Goal: Task Accomplishment & Management: Complete application form

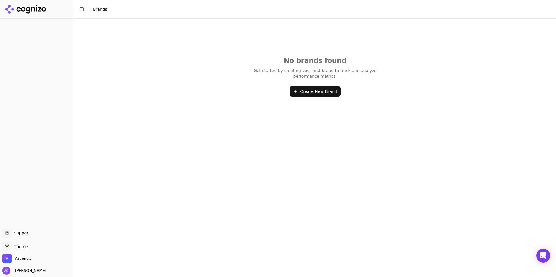
click at [316, 89] on button "Create New Brand" at bounding box center [314, 91] width 51 height 10
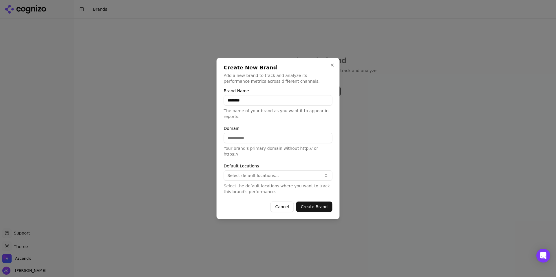
type input "********"
click at [245, 142] on input "Domain" at bounding box center [278, 138] width 109 height 10
click at [229, 143] on input "**********" at bounding box center [278, 138] width 109 height 10
type input "**********"
click at [248, 173] on span "Select default locations..." at bounding box center [253, 176] width 52 height 6
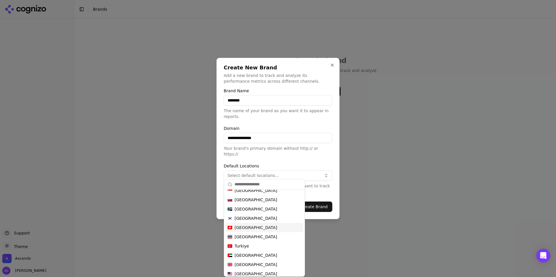
scroll to position [292, 0]
click at [255, 274] on span "[GEOGRAPHIC_DATA]" at bounding box center [255, 274] width 43 height 6
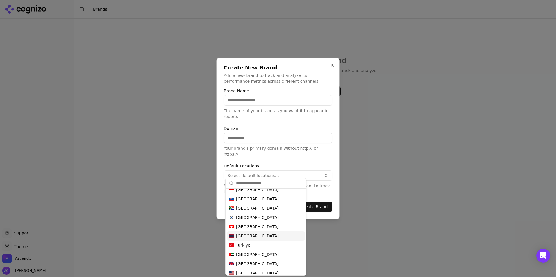
click at [319, 234] on div at bounding box center [278, 138] width 556 height 277
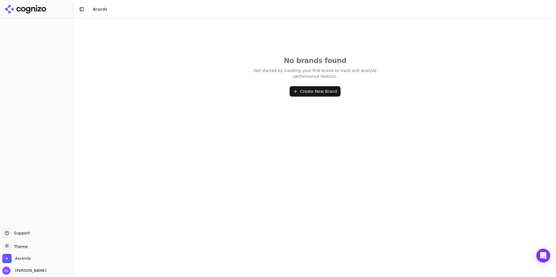
click at [312, 92] on button "Create New Brand" at bounding box center [314, 91] width 51 height 10
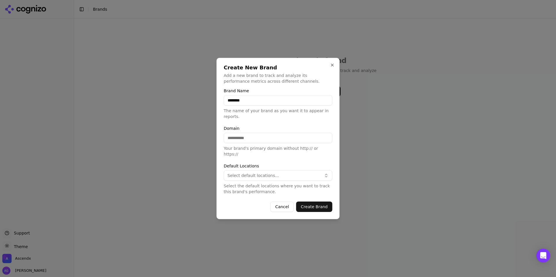
type input "********"
click at [264, 142] on input "Domain" at bounding box center [278, 138] width 109 height 10
type input "**********"
click at [259, 173] on span "Select default locations..." at bounding box center [253, 176] width 52 height 6
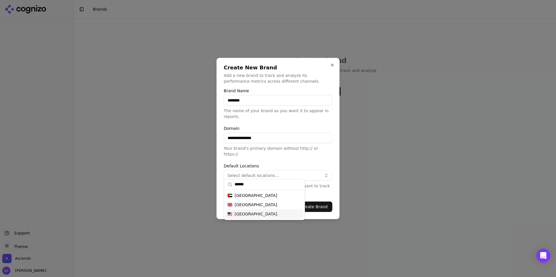
type input "******"
click at [261, 216] on div "[GEOGRAPHIC_DATA]" at bounding box center [264, 213] width 78 height 9
click at [252, 213] on span "[GEOGRAPHIC_DATA]" at bounding box center [255, 214] width 43 height 6
click at [252, 214] on span "[GEOGRAPHIC_DATA]" at bounding box center [255, 214] width 43 height 6
click at [302, 160] on form "**********" at bounding box center [278, 150] width 109 height 123
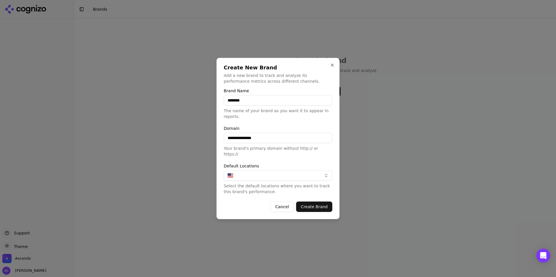
click at [317, 206] on button "Create Brand" at bounding box center [314, 207] width 36 height 10
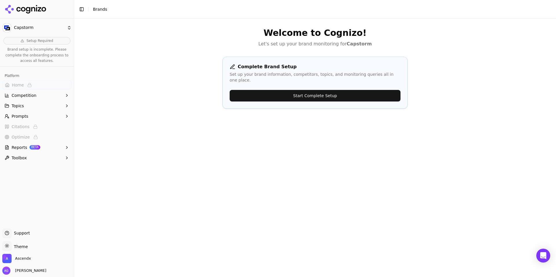
click at [313, 90] on button "Start Complete Setup" at bounding box center [314, 96] width 171 height 12
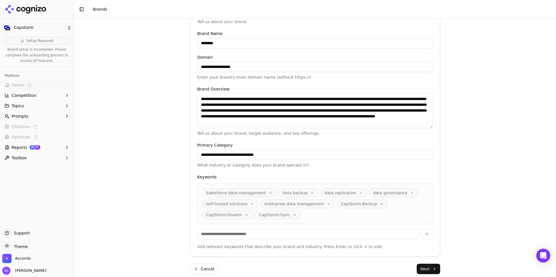
scroll to position [108, 0]
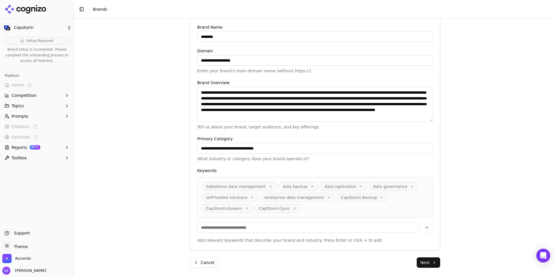
click at [256, 229] on input at bounding box center [307, 227] width 221 height 10
click at [422, 263] on button "Next" at bounding box center [427, 263] width 23 height 10
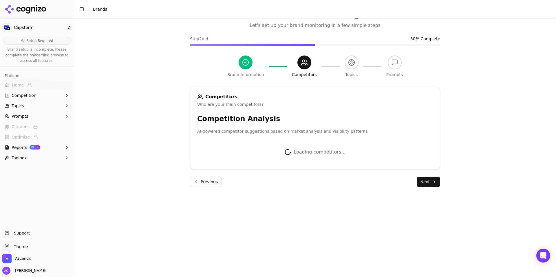
scroll to position [95, 0]
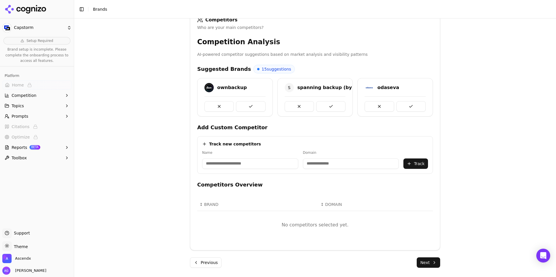
click at [340, 125] on h4 "Add Custom Competitor" at bounding box center [315, 128] width 236 height 8
click at [266, 69] on span "15 suggestions" at bounding box center [277, 69] width 30 height 6
click at [262, 71] on span "15 suggestions" at bounding box center [277, 69] width 30 height 6
click at [254, 108] on button at bounding box center [250, 106] width 29 height 10
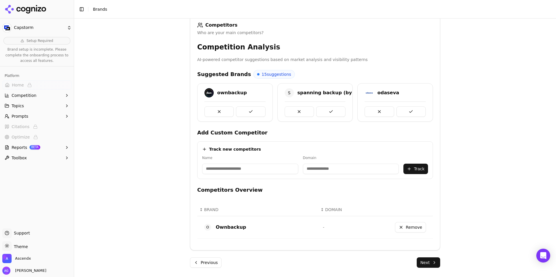
scroll to position [90, 0]
click at [332, 111] on button at bounding box center [330, 111] width 29 height 10
click at [252, 112] on button at bounding box center [250, 111] width 29 height 10
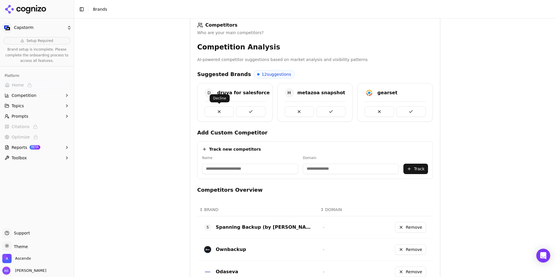
click at [222, 110] on button at bounding box center [218, 111] width 29 height 10
click at [249, 111] on button at bounding box center [250, 111] width 29 height 10
click at [218, 111] on button at bounding box center [218, 111] width 29 height 10
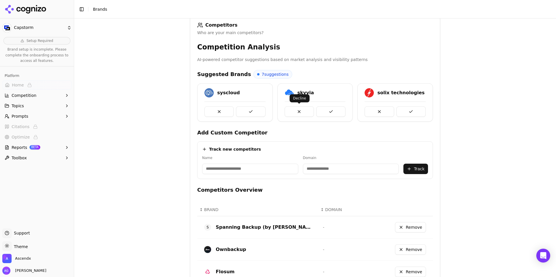
click at [298, 112] on button at bounding box center [298, 111] width 29 height 10
click at [377, 112] on button at bounding box center [378, 111] width 29 height 10
click at [297, 110] on button at bounding box center [298, 111] width 29 height 10
click at [338, 111] on button at bounding box center [330, 111] width 29 height 10
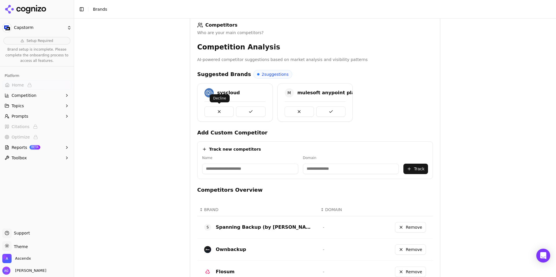
click at [221, 112] on button at bounding box center [218, 111] width 29 height 10
click at [247, 111] on button at bounding box center [250, 111] width 29 height 10
click at [232, 169] on input at bounding box center [250, 169] width 96 height 10
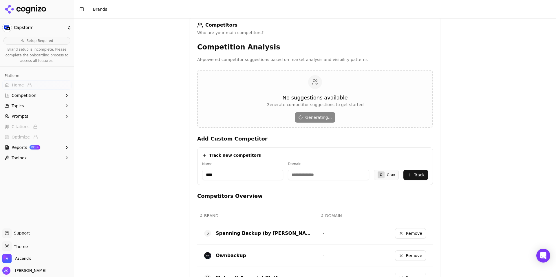
type input "****"
click at [304, 174] on input at bounding box center [328, 175] width 81 height 10
type input "********"
click at [420, 176] on button "Track" at bounding box center [415, 175] width 25 height 10
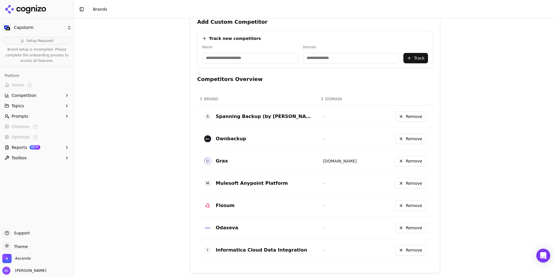
scroll to position [230, 0]
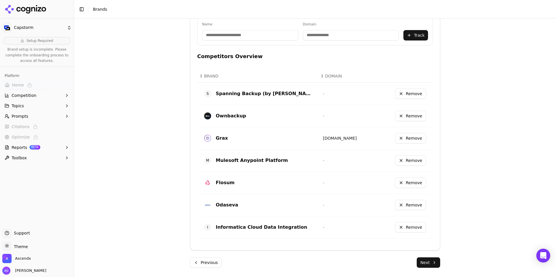
click at [424, 265] on button "Next" at bounding box center [427, 263] width 23 height 10
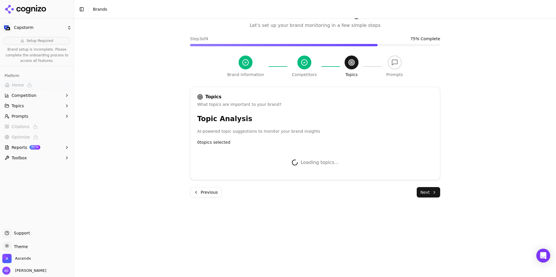
scroll to position [149, 0]
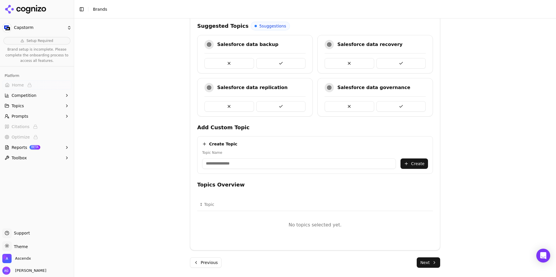
click at [278, 64] on button at bounding box center [280, 63] width 49 height 10
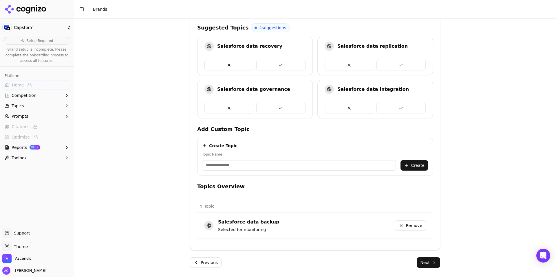
click at [280, 106] on button at bounding box center [280, 108] width 49 height 10
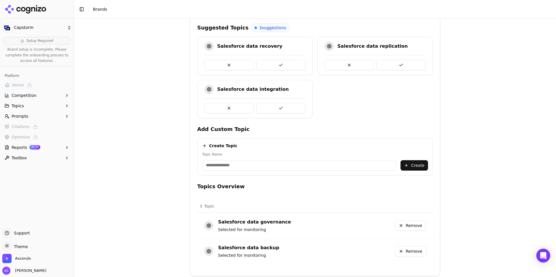
click at [283, 64] on button at bounding box center [280, 65] width 49 height 10
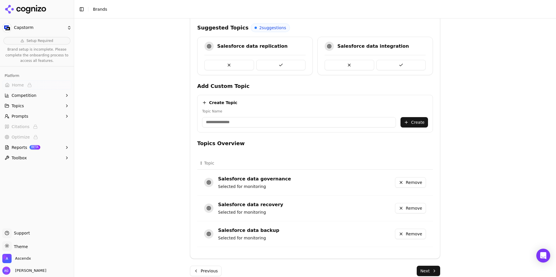
click at [402, 83] on h4 "Add Custom Topic" at bounding box center [315, 86] width 236 height 8
click at [400, 65] on button at bounding box center [400, 65] width 49 height 10
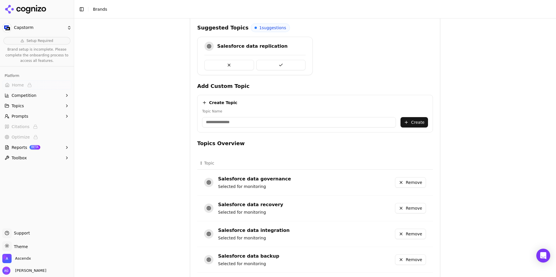
click at [281, 66] on button at bounding box center [280, 65] width 49 height 10
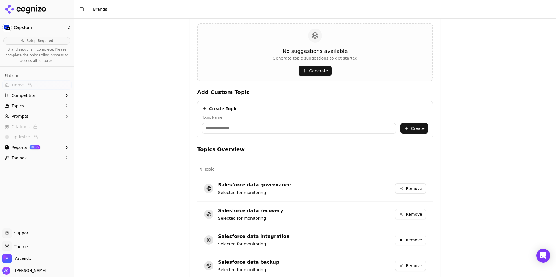
click at [232, 128] on input "Topic Name" at bounding box center [299, 128] width 194 height 10
click at [205, 129] on input "*******" at bounding box center [299, 128] width 194 height 10
click at [204, 128] on input "**********" at bounding box center [299, 128] width 194 height 10
type input "**********"
click at [414, 130] on button "Create" at bounding box center [413, 128] width 27 height 10
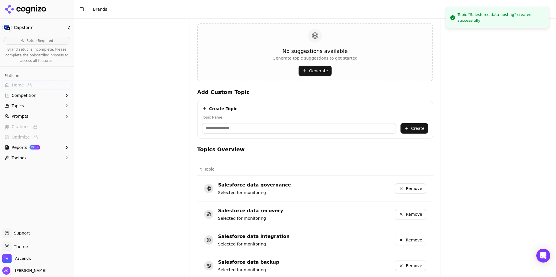
click at [245, 129] on input "Topic Name" at bounding box center [299, 128] width 194 height 10
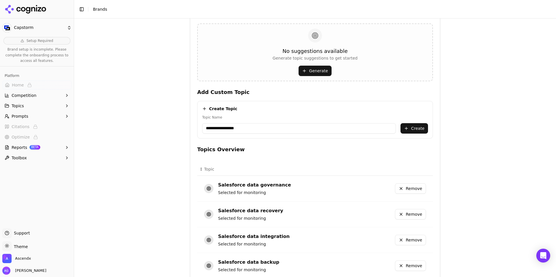
type input "**********"
click at [417, 128] on button "Create" at bounding box center [413, 128] width 27 height 10
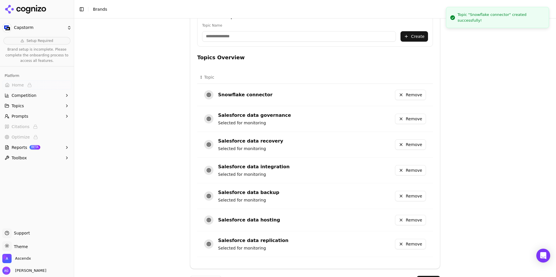
scroll to position [258, 0]
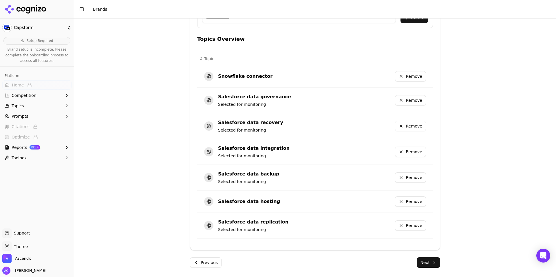
click at [426, 264] on button "Next" at bounding box center [427, 263] width 23 height 10
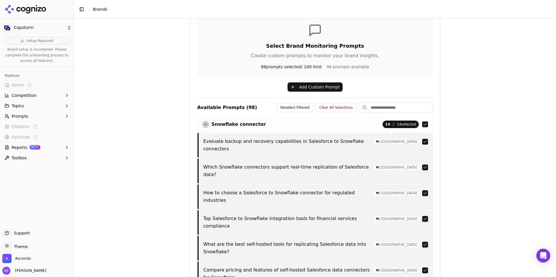
scroll to position [0, 0]
click at [425, 125] on connector "button" at bounding box center [425, 125] width 6 height 6
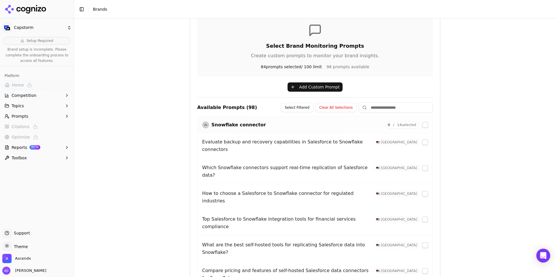
click at [425, 125] on connector "button" at bounding box center [425, 125] width 6 height 6
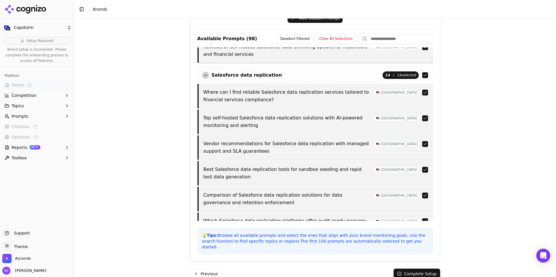
scroll to position [191, 0]
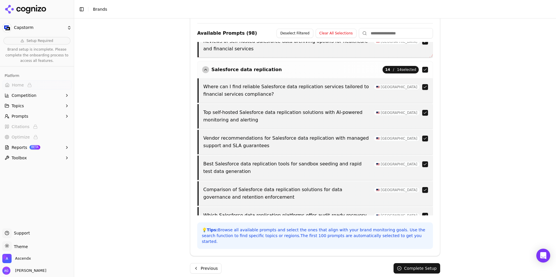
click at [409, 264] on button "Complete Setup" at bounding box center [416, 268] width 47 height 10
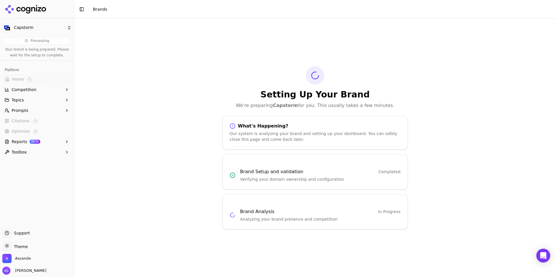
scroll to position [0, 0]
click at [29, 9] on icon at bounding box center [26, 9] width 42 height 9
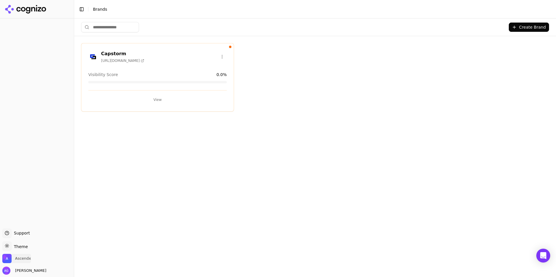
click at [8, 259] on img "Open organization switcher" at bounding box center [6, 258] width 9 height 9
click at [8, 270] on img "Open user button" at bounding box center [6, 271] width 8 height 8
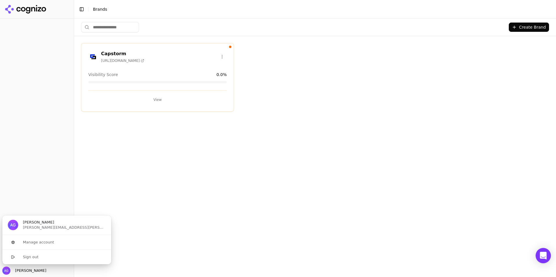
click at [543, 255] on icon "Open Intercom Messenger" at bounding box center [542, 256] width 7 height 8
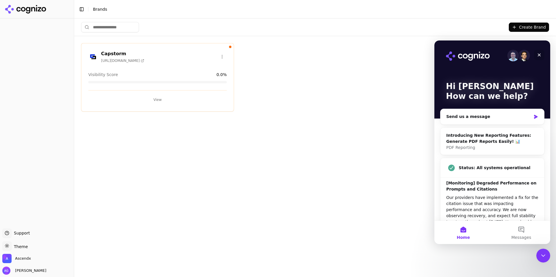
click at [540, 54] on icon "Close" at bounding box center [538, 55] width 5 height 5
